Goal: Find specific page/section: Find specific page/section

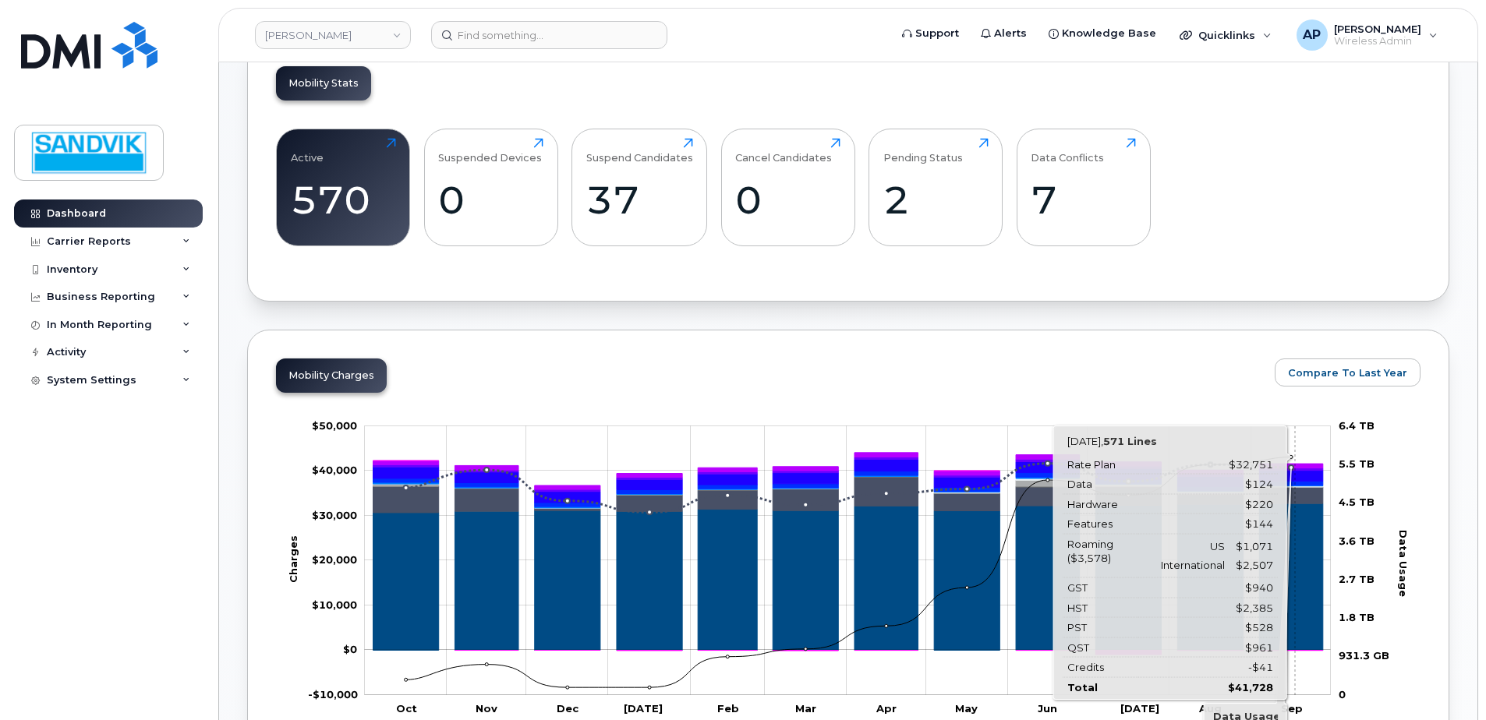
scroll to position [546, 0]
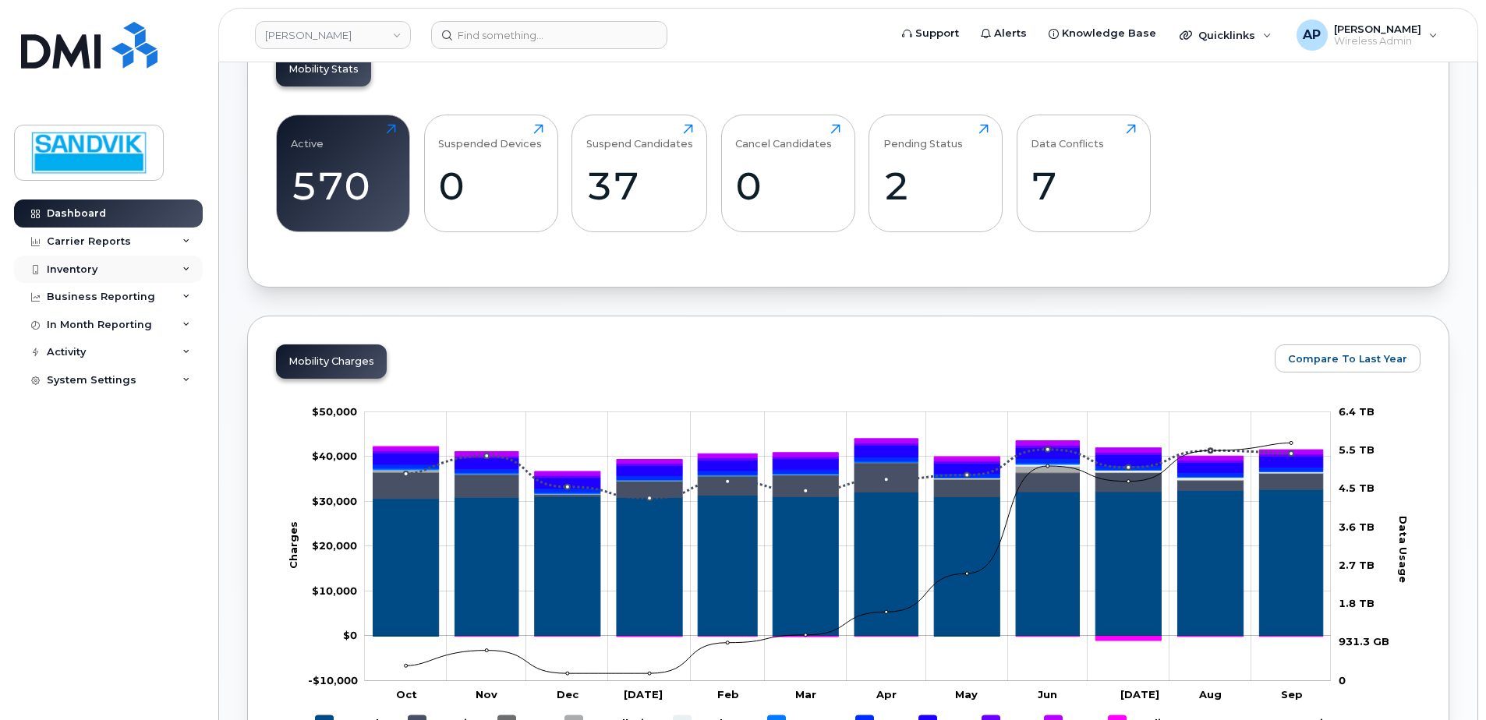
click at [85, 268] on div "Inventory" at bounding box center [72, 269] width 51 height 12
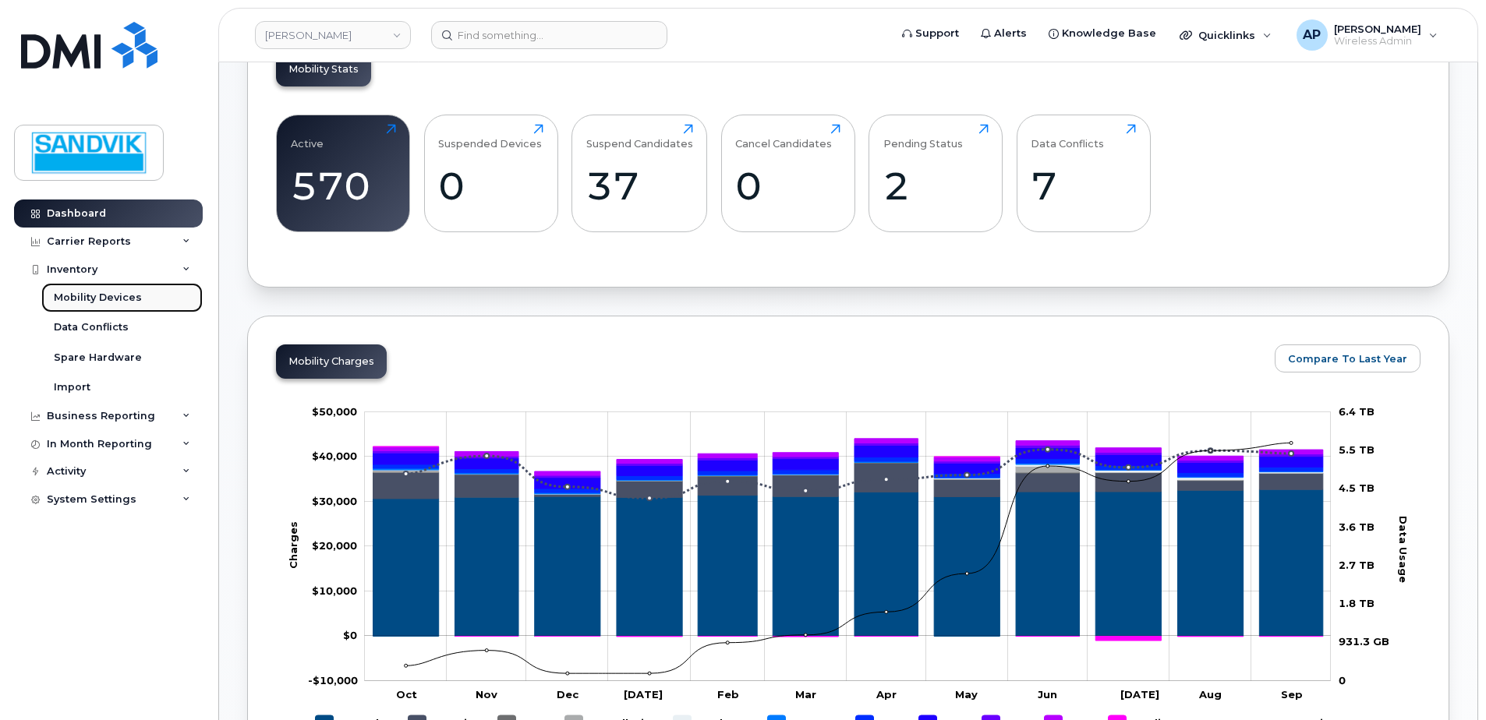
click at [116, 299] on div "Mobility Devices" at bounding box center [98, 298] width 88 height 14
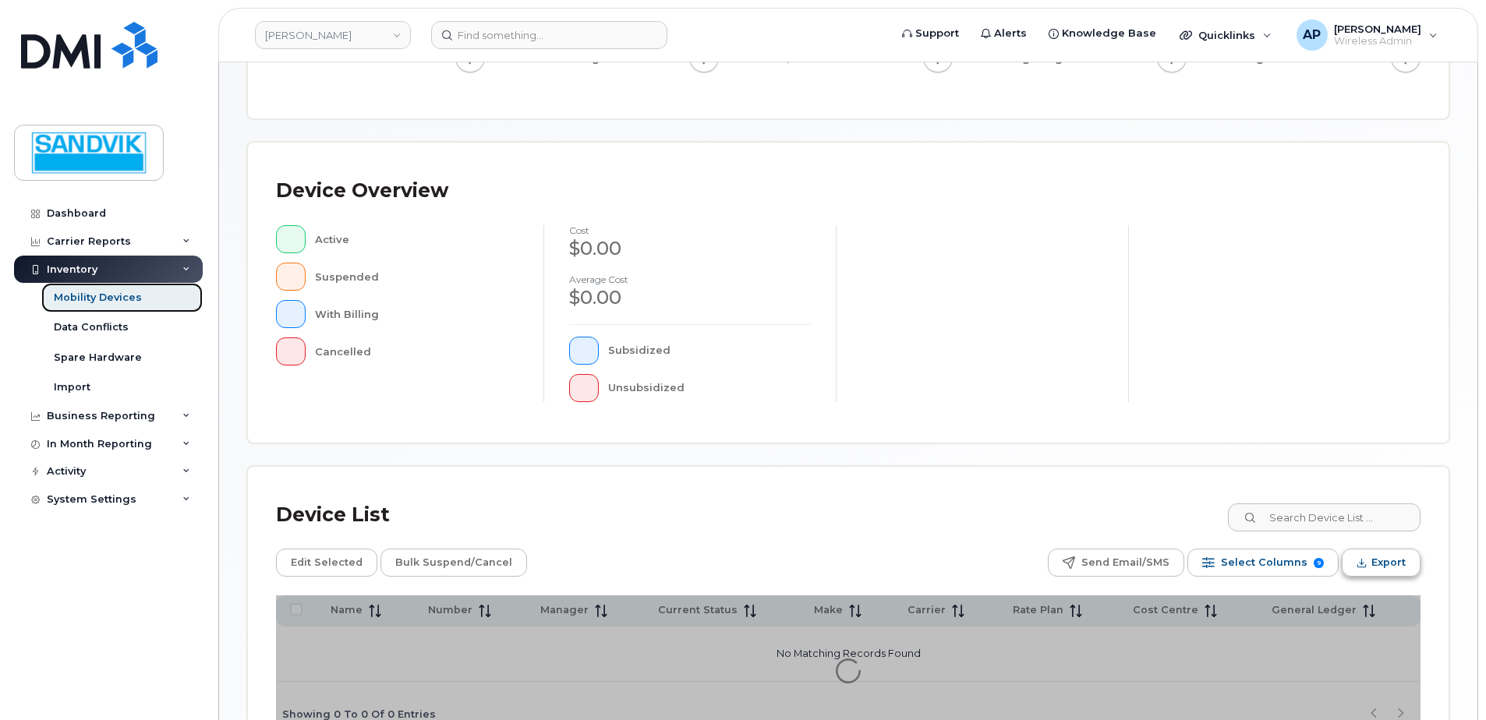
scroll to position [312, 0]
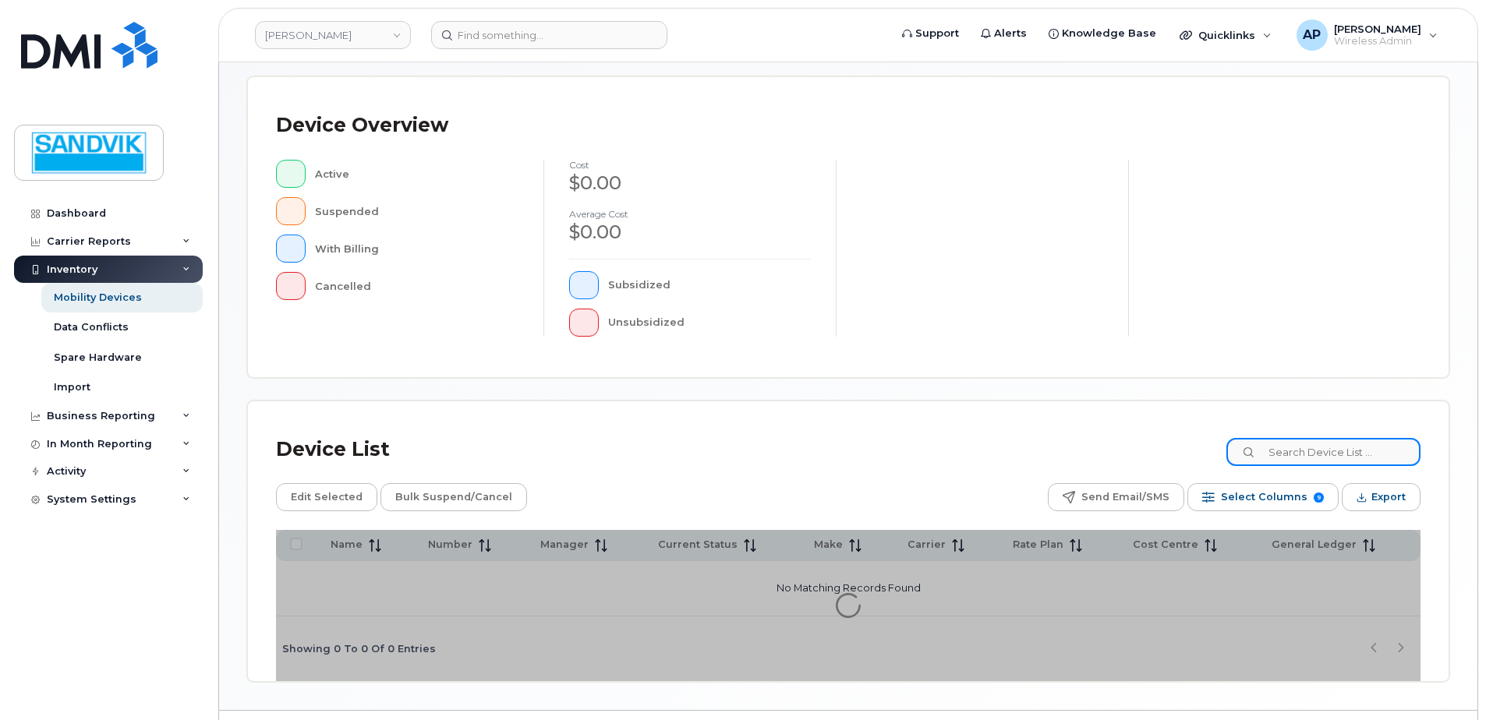
click at [1338, 454] on input at bounding box center [1323, 452] width 194 height 28
type input "claude"
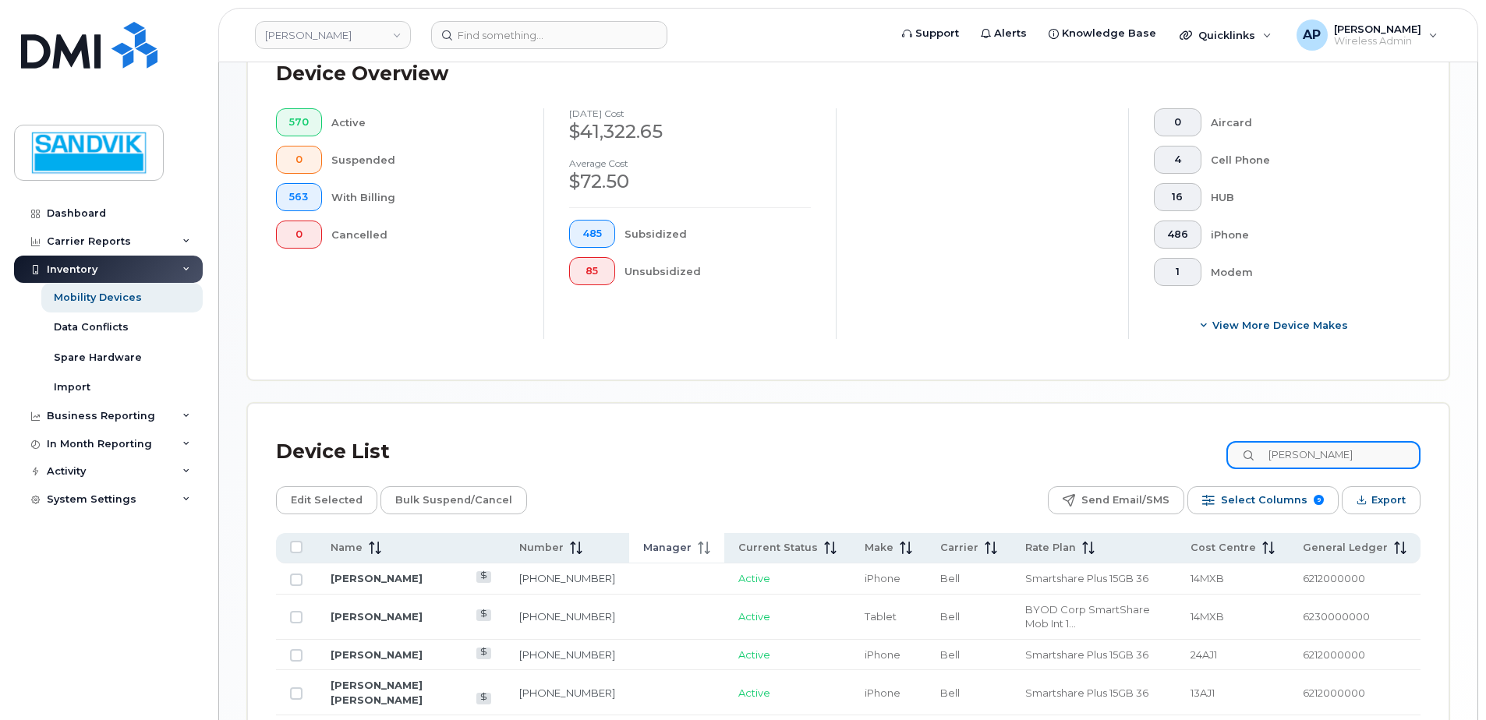
scroll to position [430, 0]
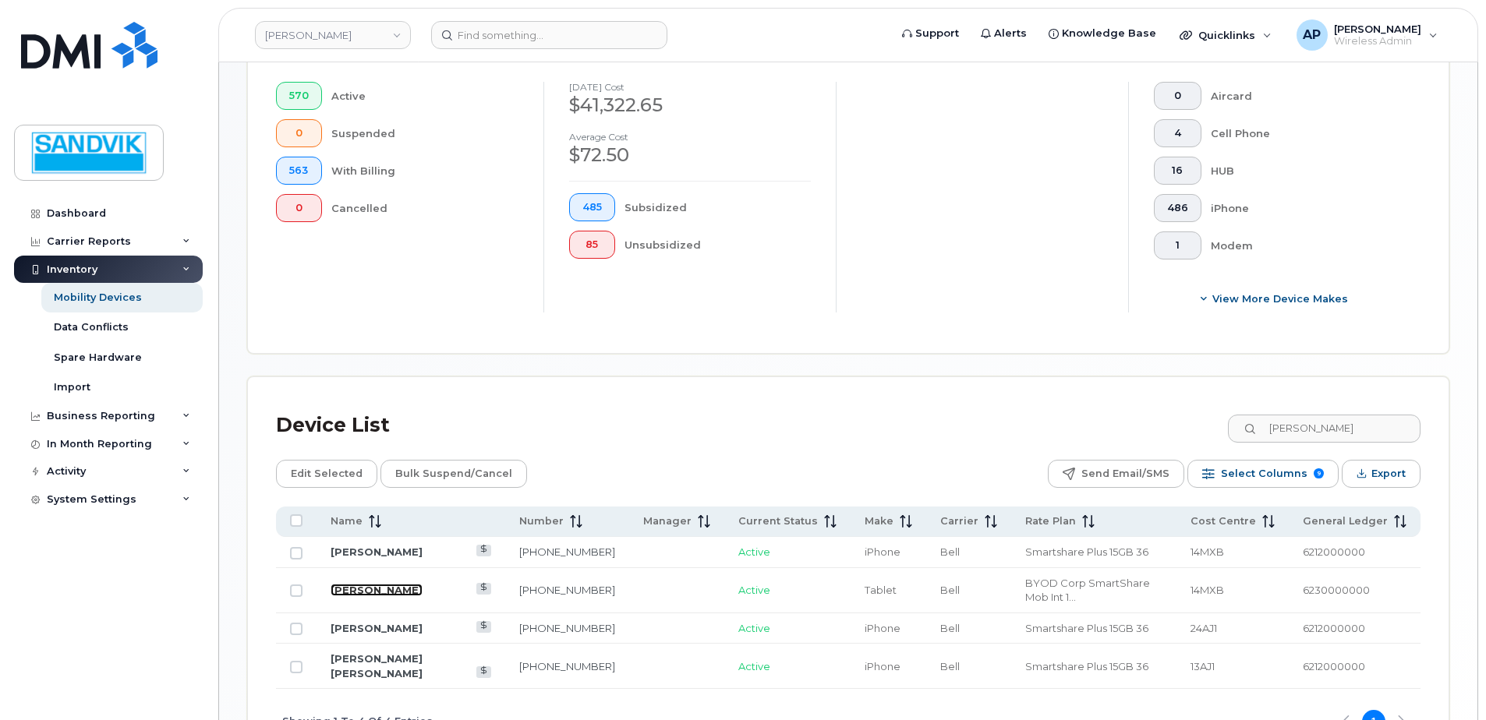
click at [369, 584] on link "Claude Lefebvre" at bounding box center [377, 590] width 92 height 12
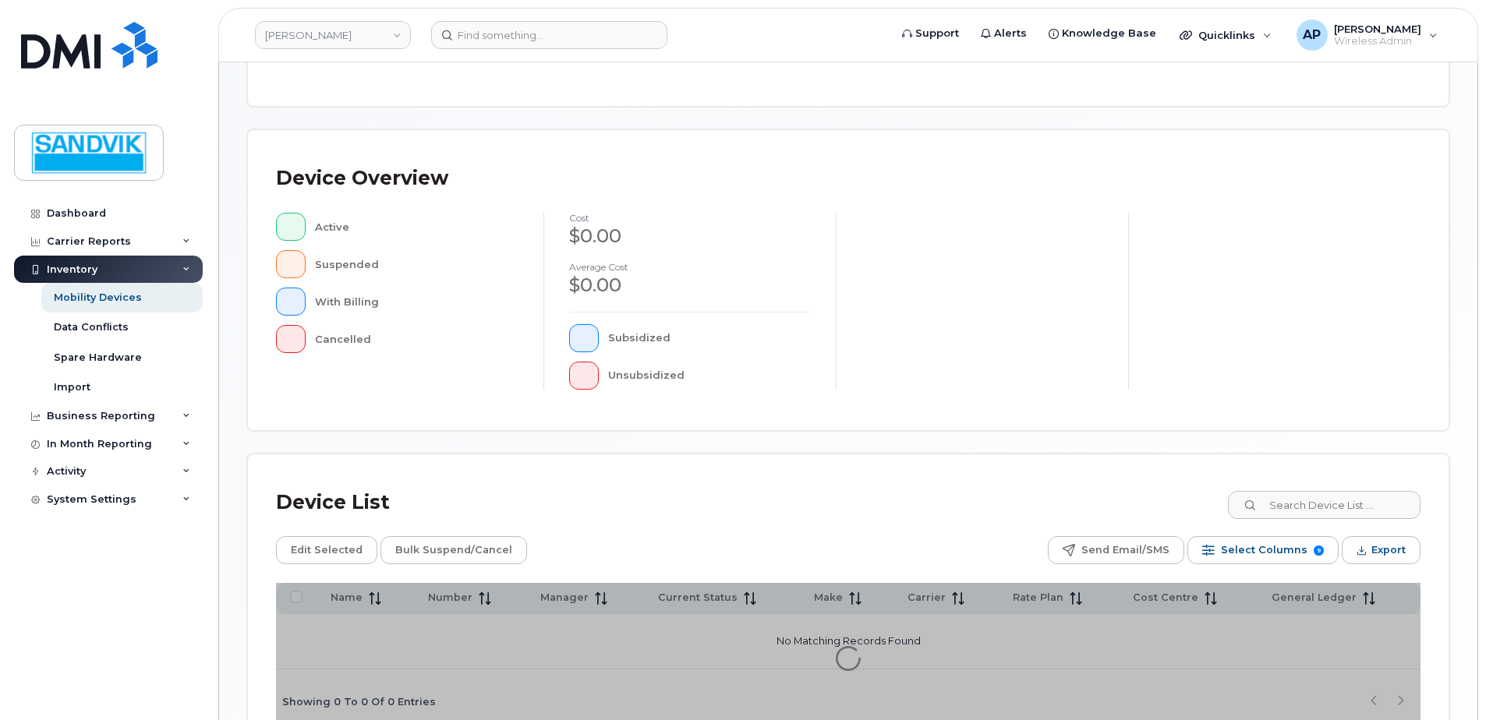
scroll to position [312, 0]
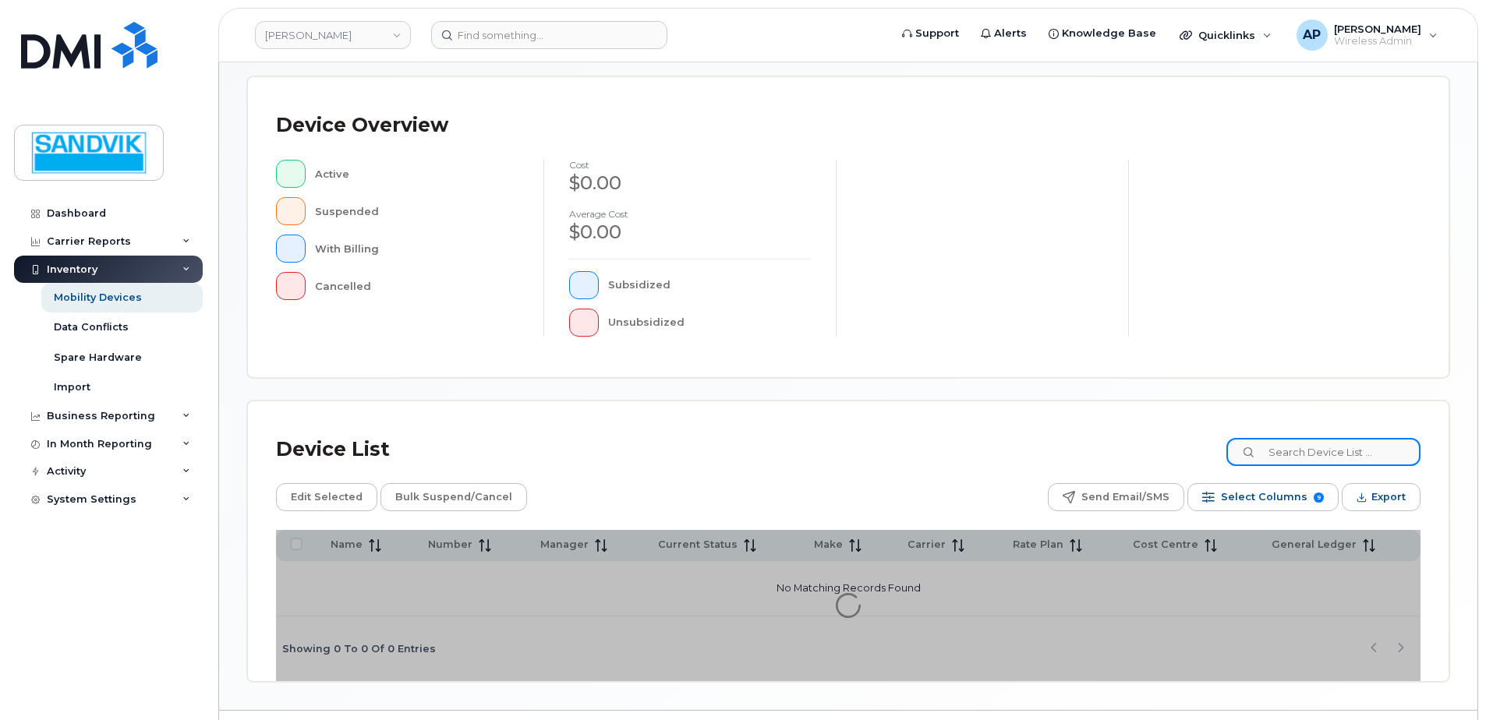
click at [1278, 449] on input at bounding box center [1323, 452] width 194 height 28
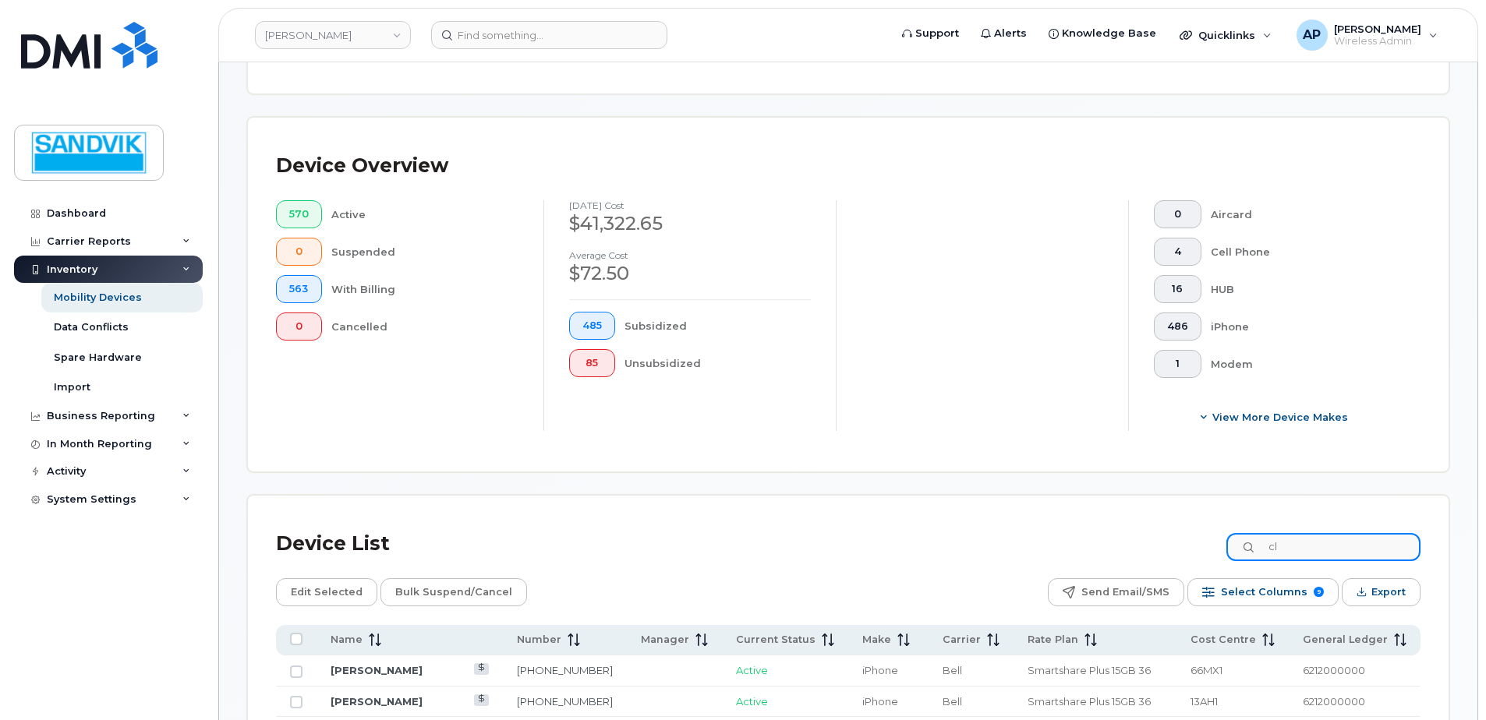
scroll to position [352, 0]
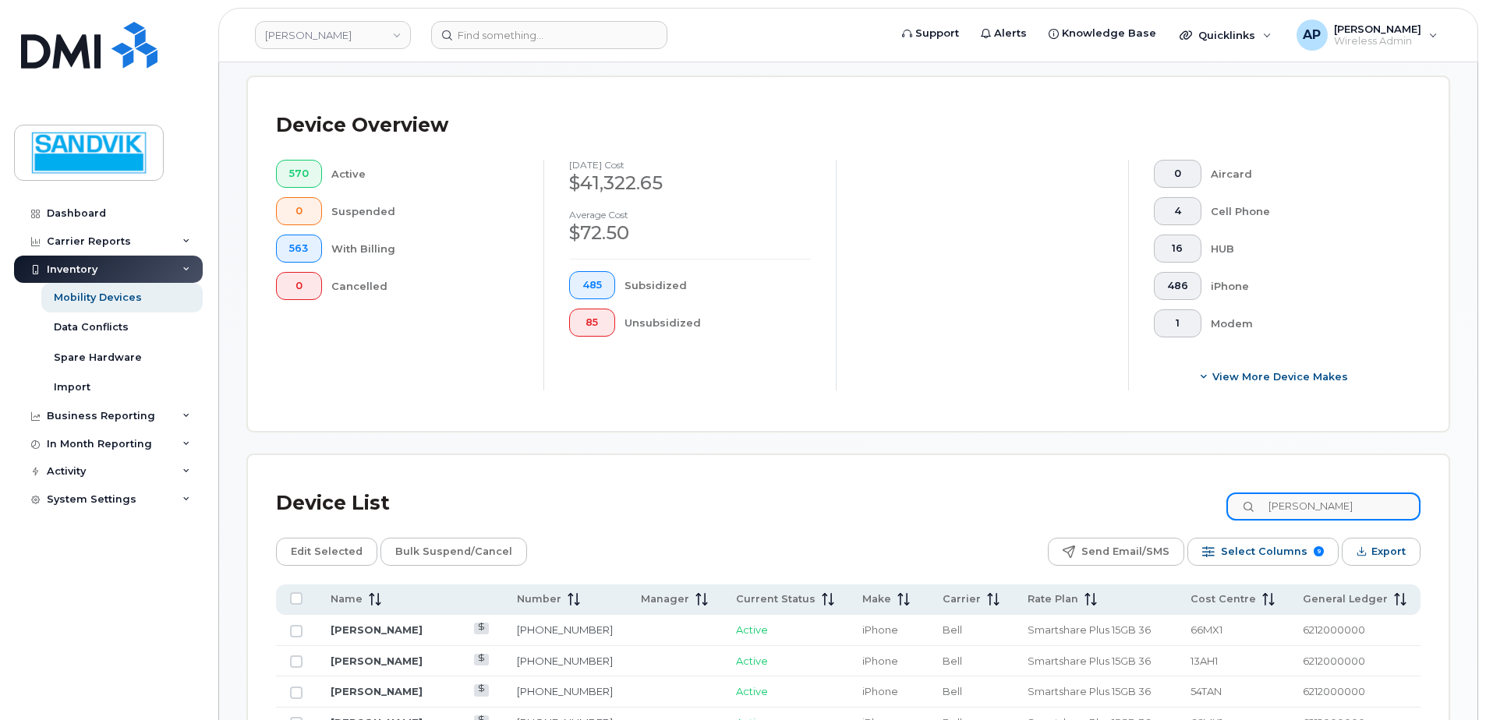
type input "[PERSON_NAME]"
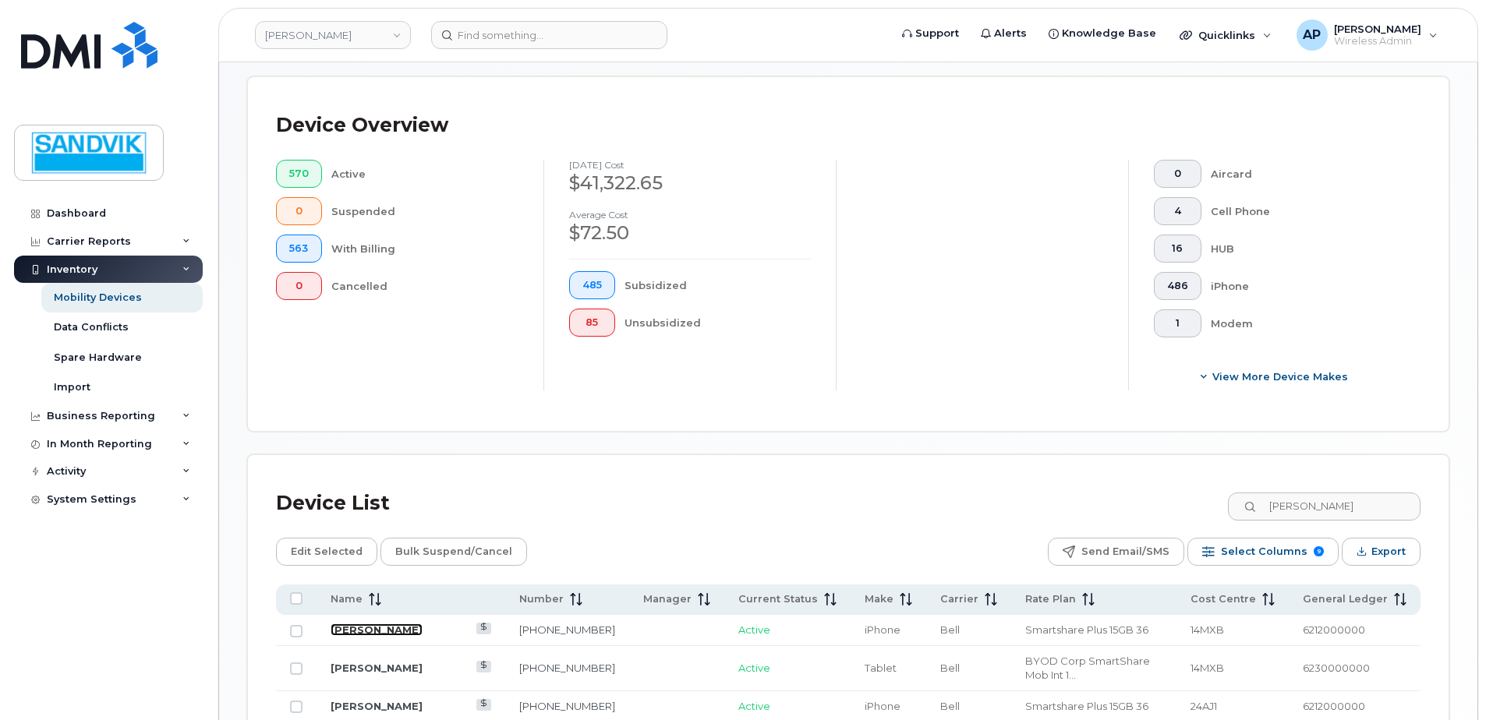
click at [381, 628] on link "Claude Lefebvre" at bounding box center [377, 630] width 92 height 12
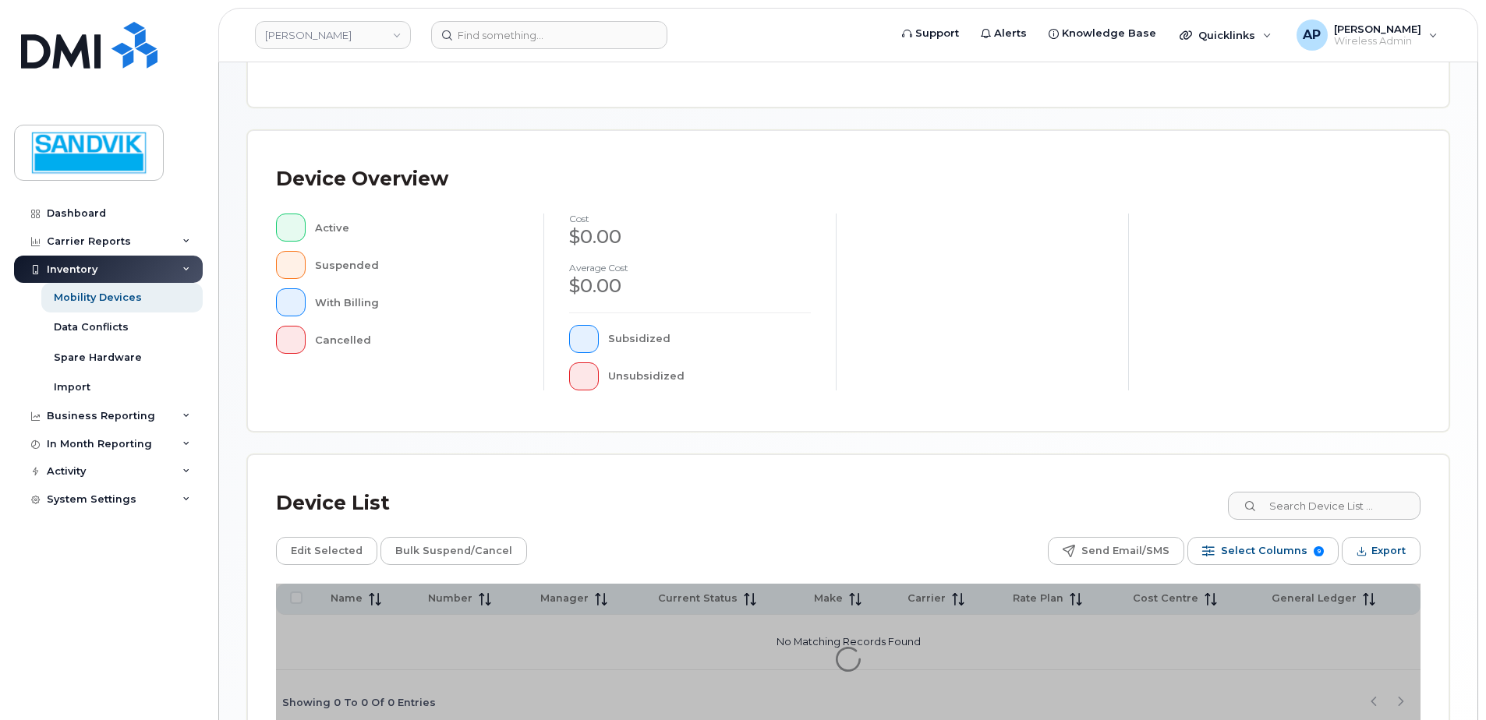
scroll to position [312, 0]
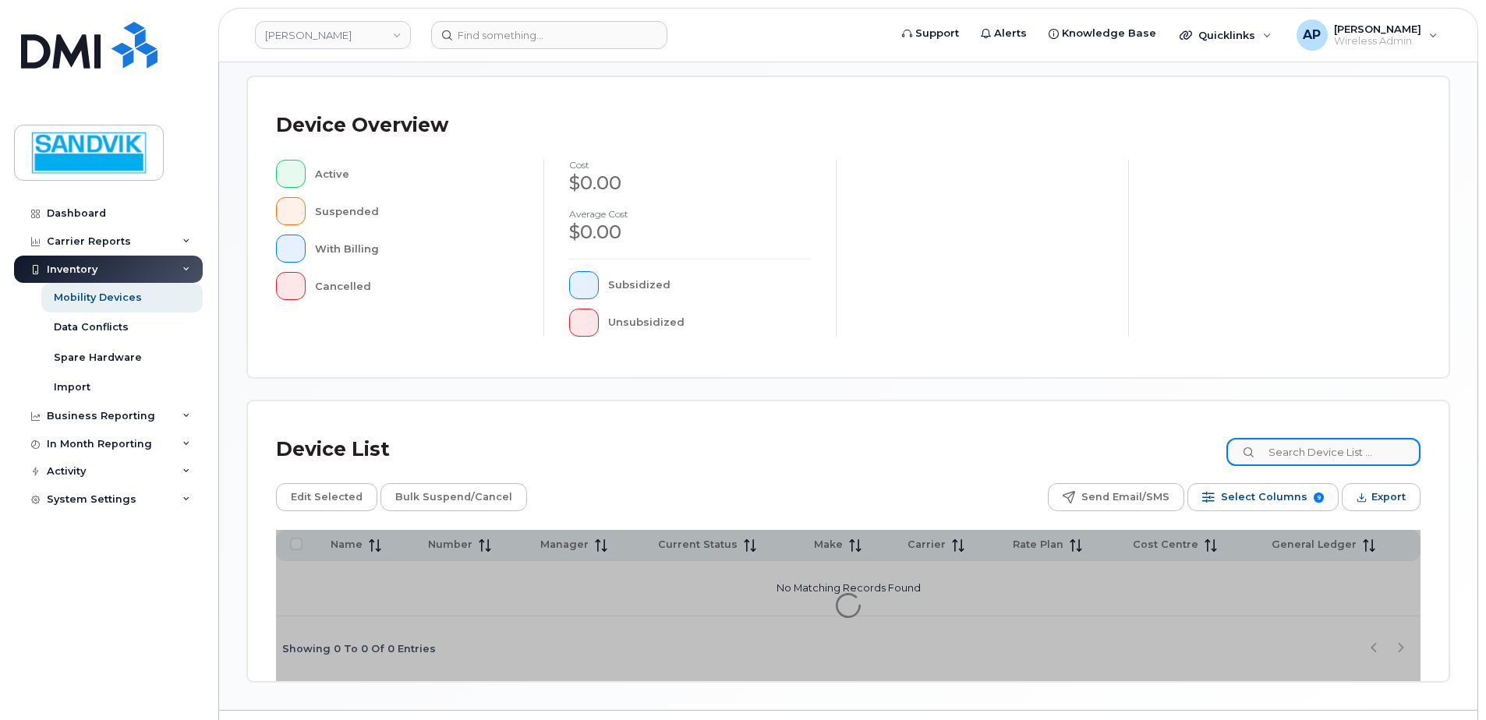
click at [1285, 461] on input at bounding box center [1323, 452] width 194 height 28
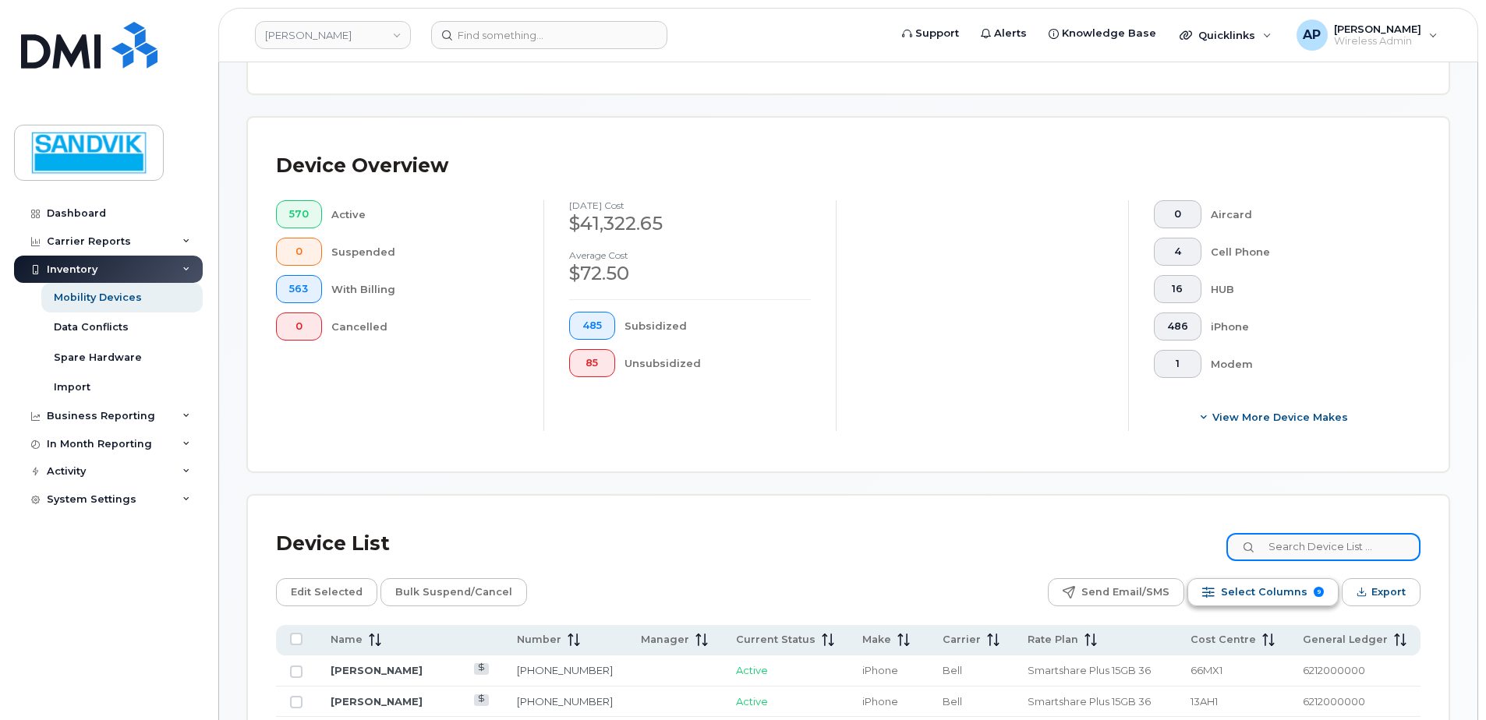
scroll to position [352, 0]
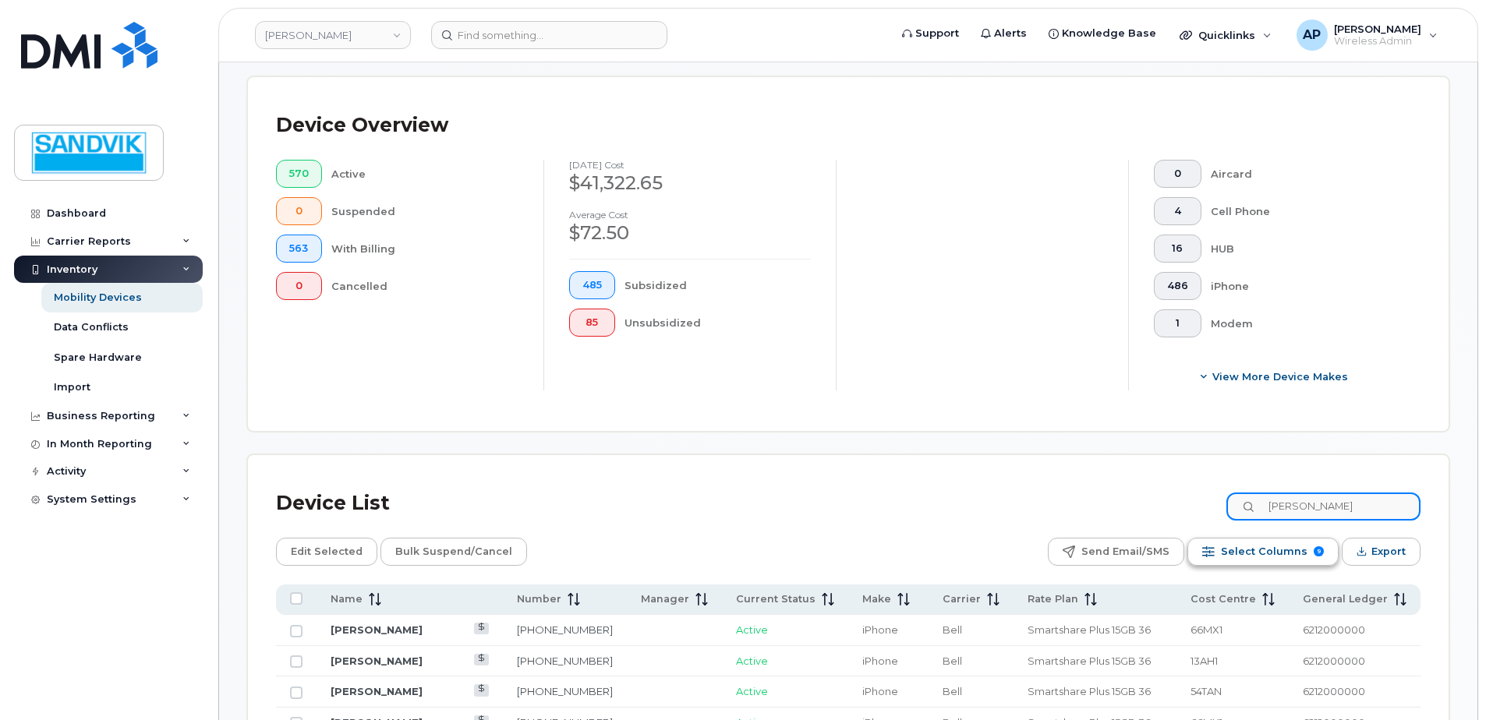
type input "keenan"
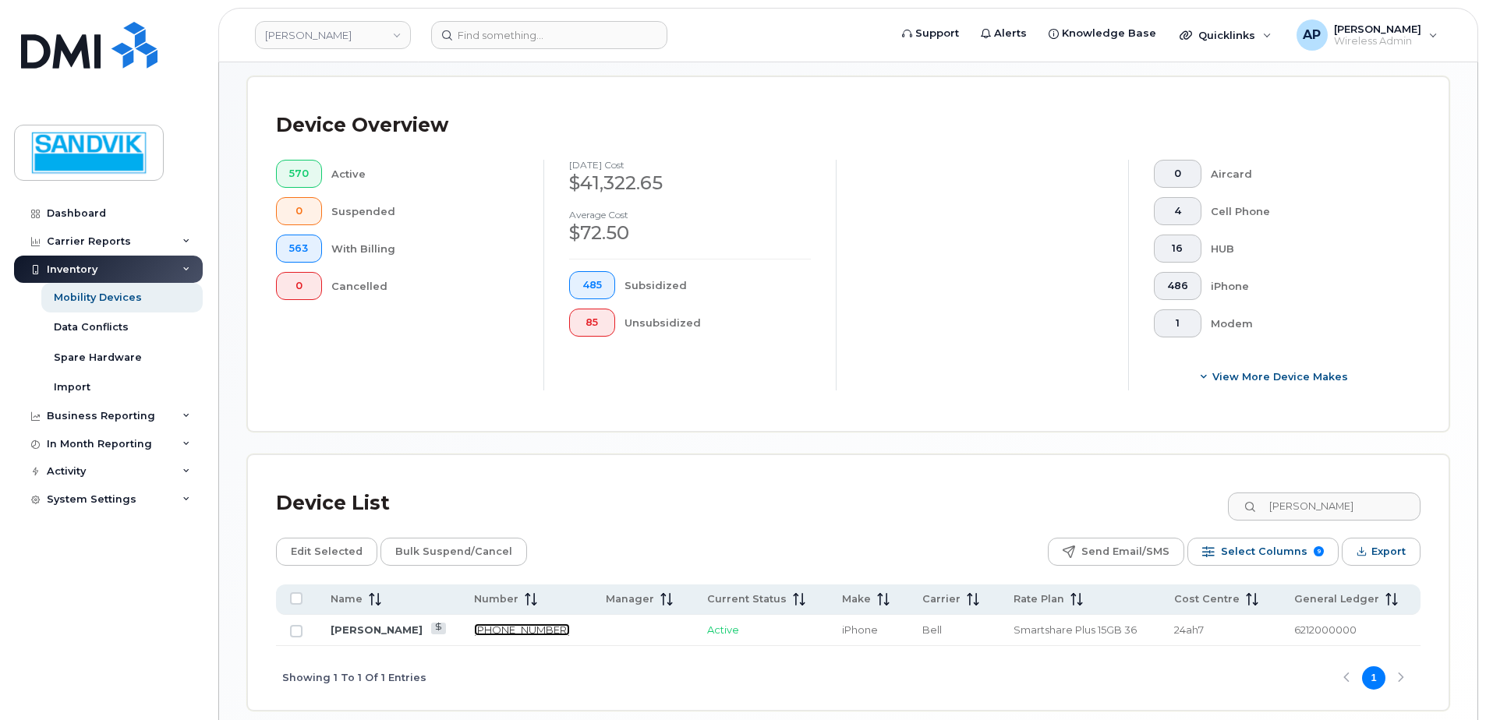
click at [488, 635] on link "705-406-7589" at bounding box center [522, 630] width 96 height 12
